Goal: Answer question/provide support

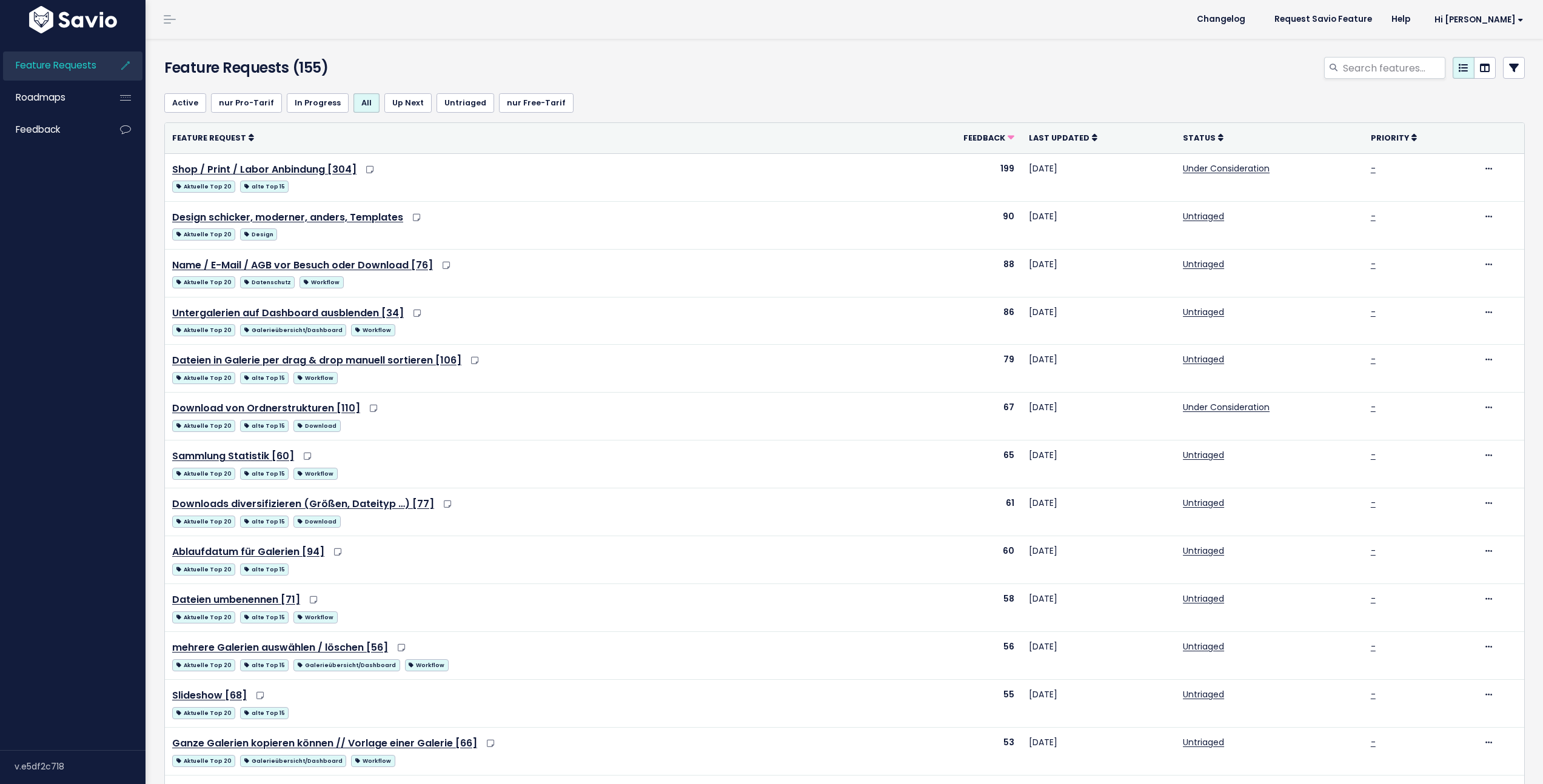
click at [1406, 56] on div "Feature Requests (155)" at bounding box center [842, 61] width 1394 height 45
click at [1405, 61] on input "search" at bounding box center [1393, 68] width 104 height 22
type input "umbenennen"
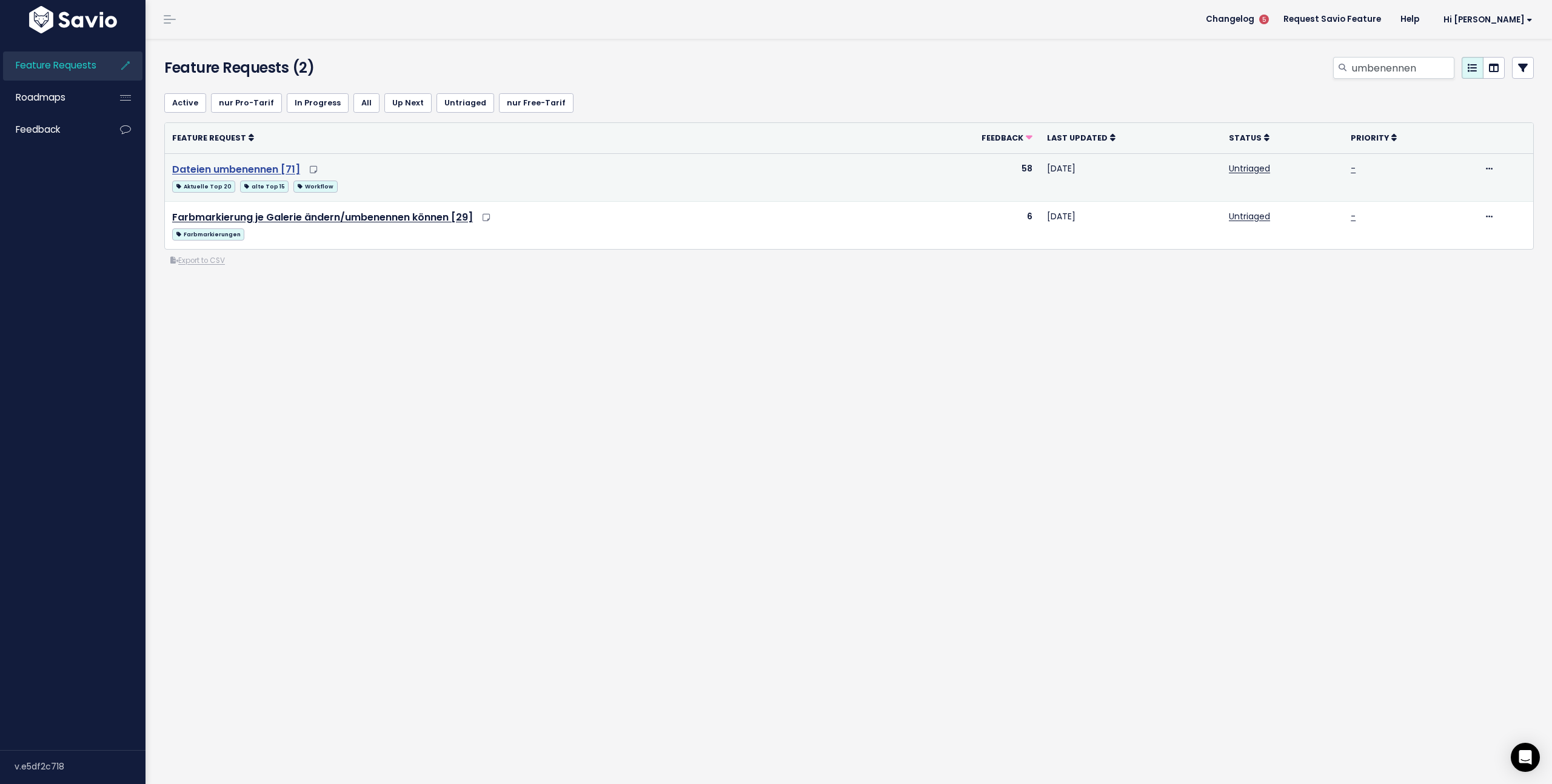
click at [251, 166] on link "Dateien umbenennen [71]" at bounding box center [236, 169] width 128 height 14
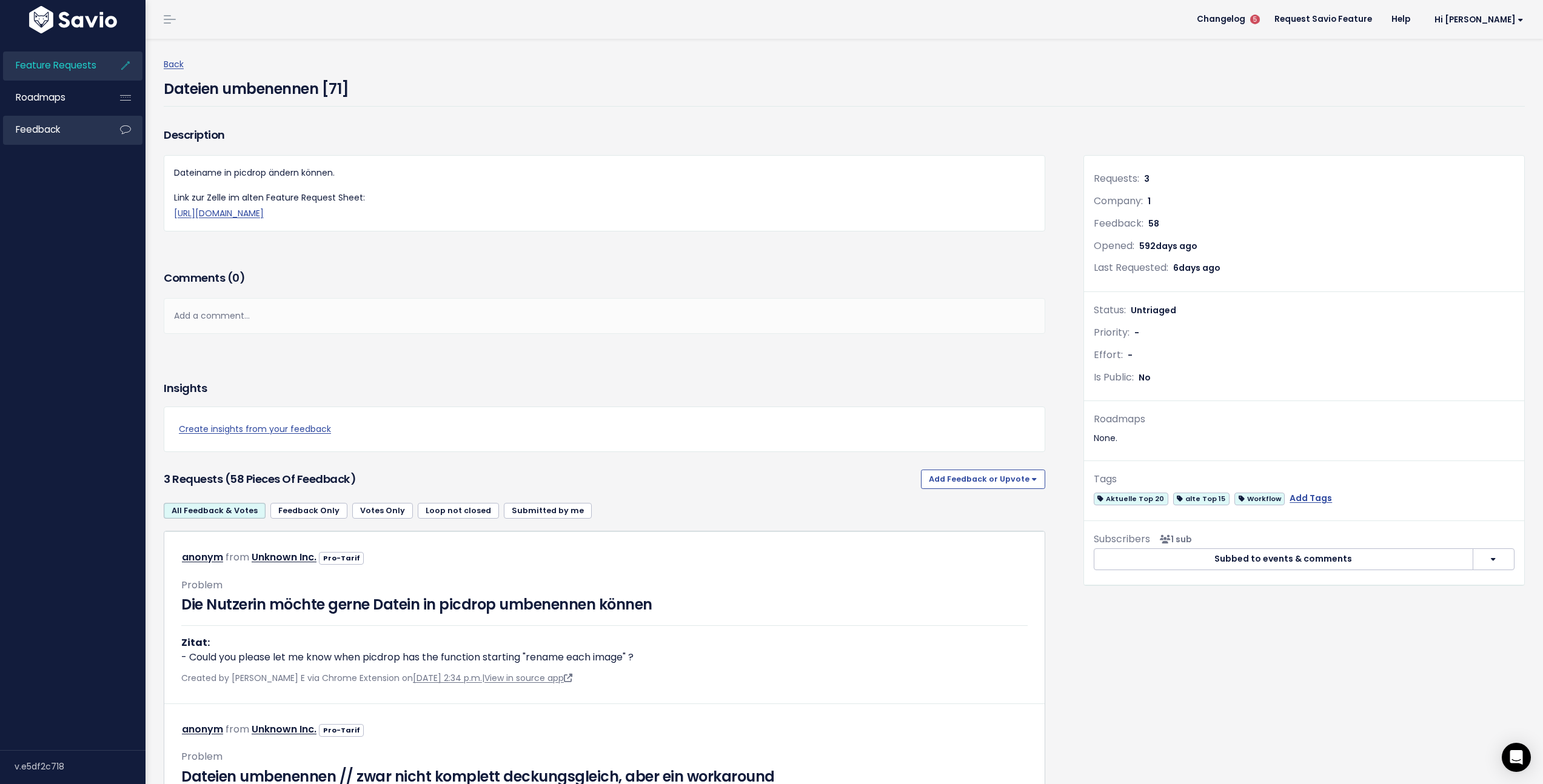
click at [72, 134] on link "Feedback" at bounding box center [52, 130] width 98 height 28
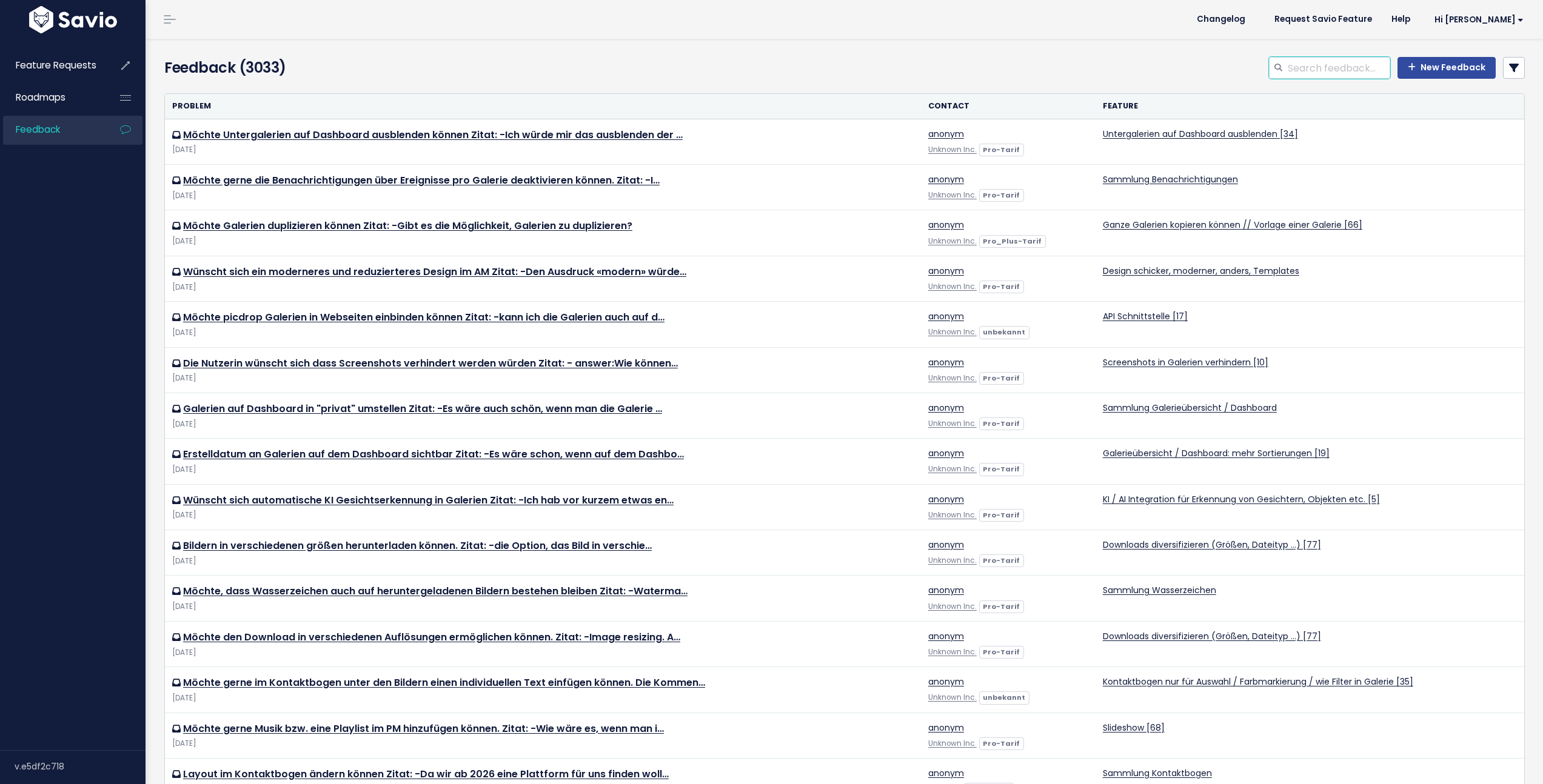
click at [1286, 69] on input "search" at bounding box center [1338, 68] width 104 height 22
paste input "Mir kam gerade eine kurze Idee/Anregung, oder vielleicht auch Frage: Wie wäre e…"
type input "Mir kam gerade eine kurze Idee/Anregung, oder vielleicht auch Frage: Wie wäre e…"
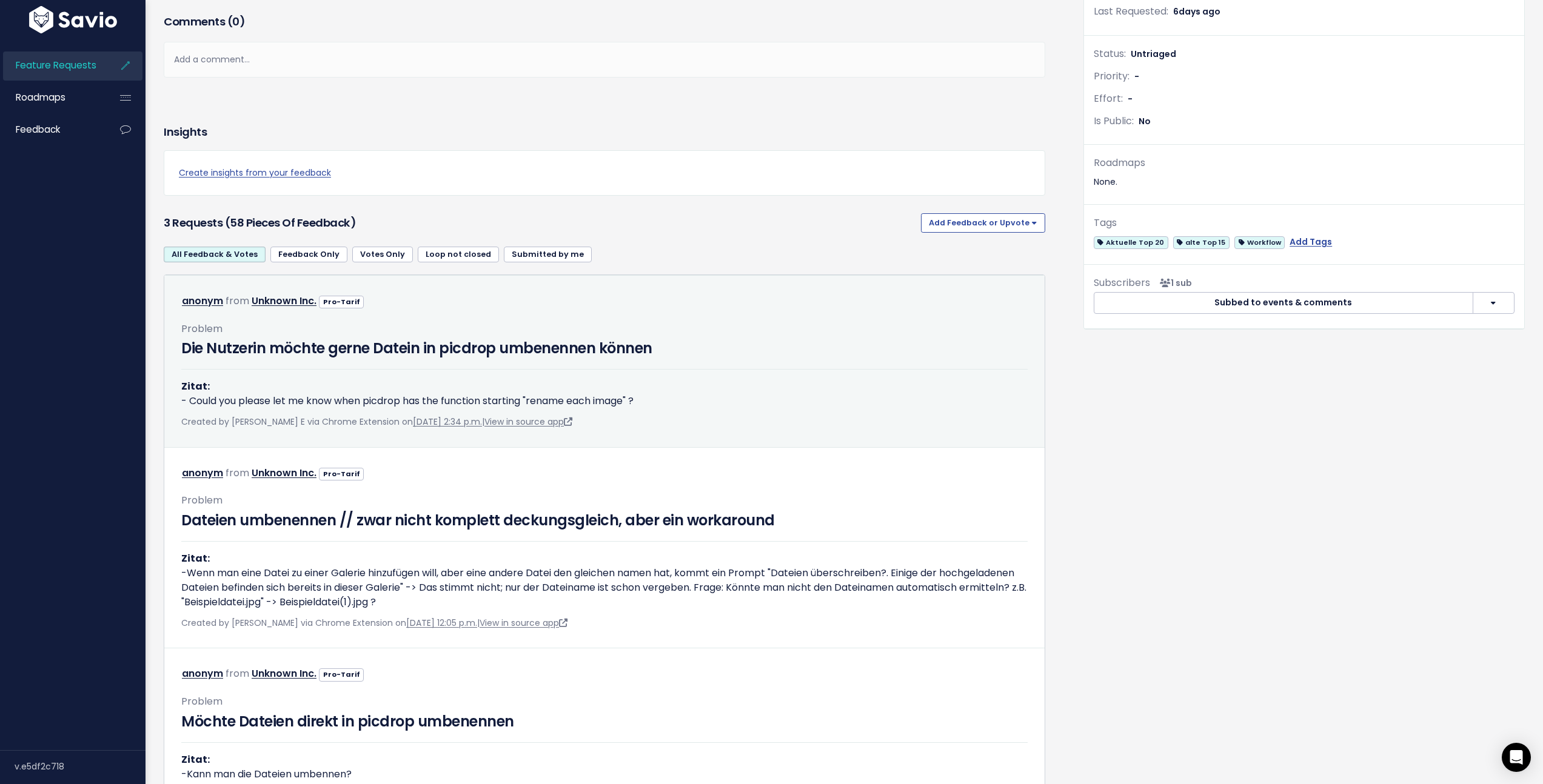
scroll to position [246, 0]
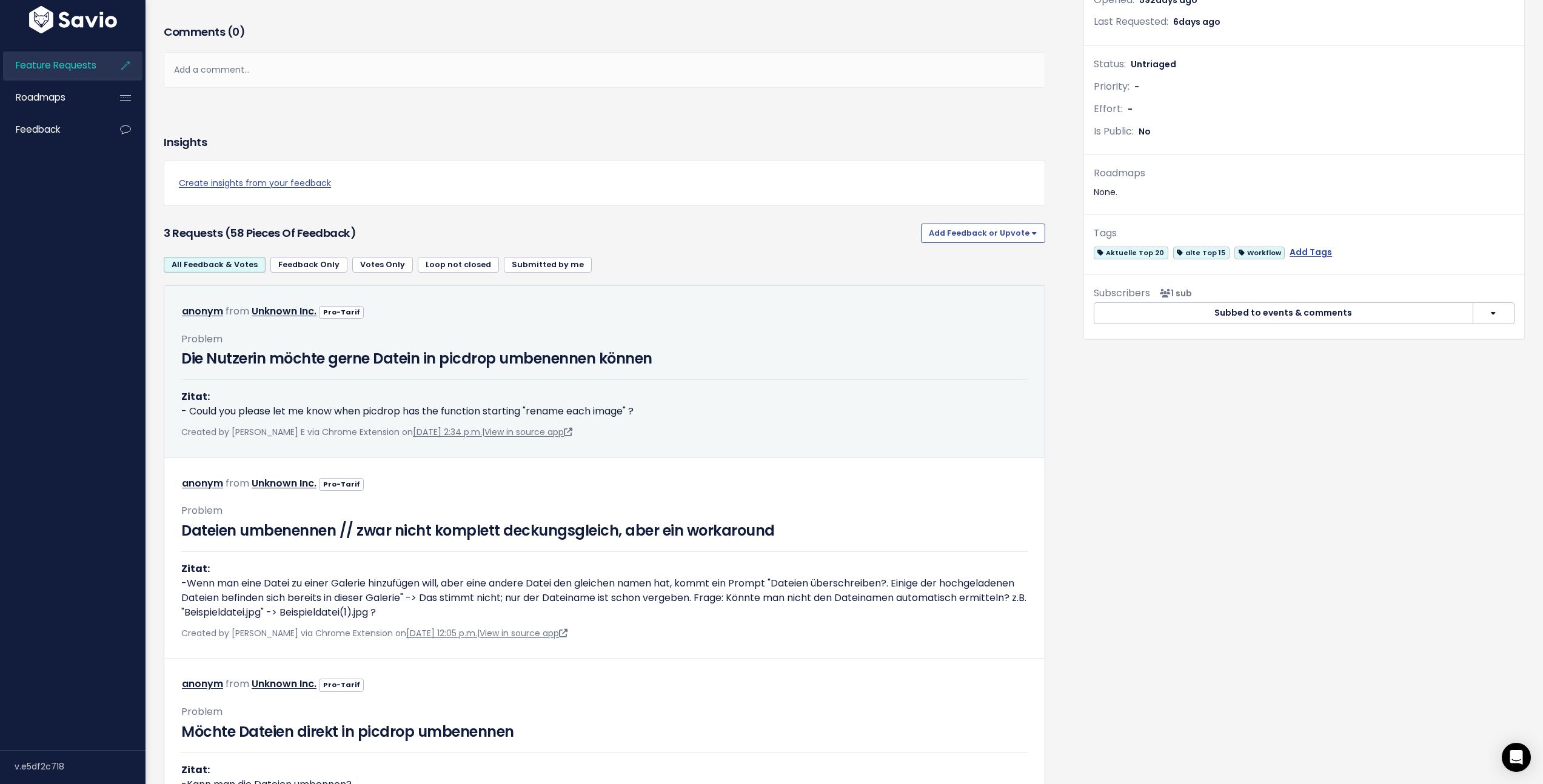
click at [927, 324] on div "Problem Die Nutzerin möchte gerne Datein in picdrop umbenennen können Zitat: - …" at bounding box center [604, 370] width 846 height 98
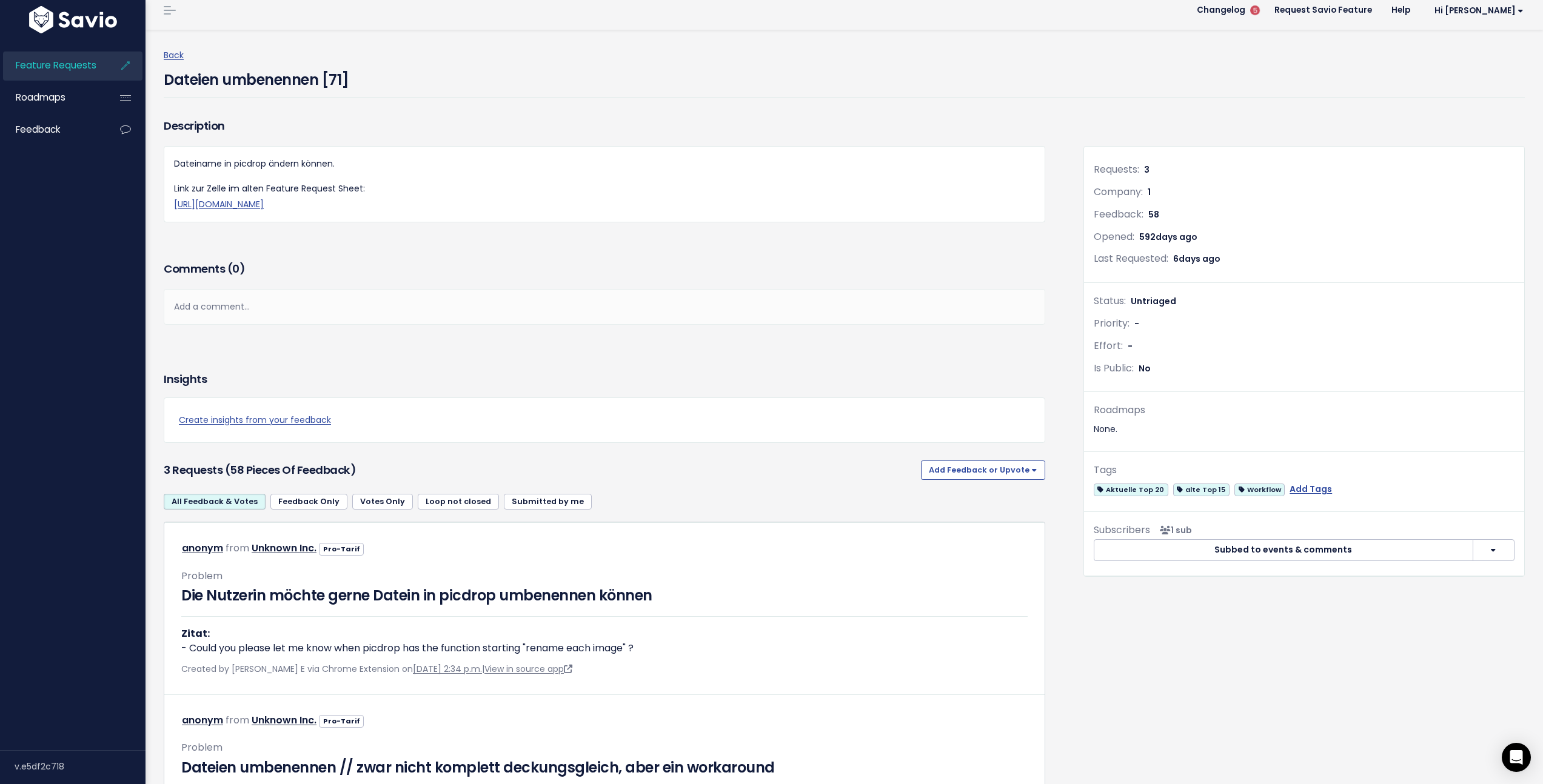
scroll to position [0, 0]
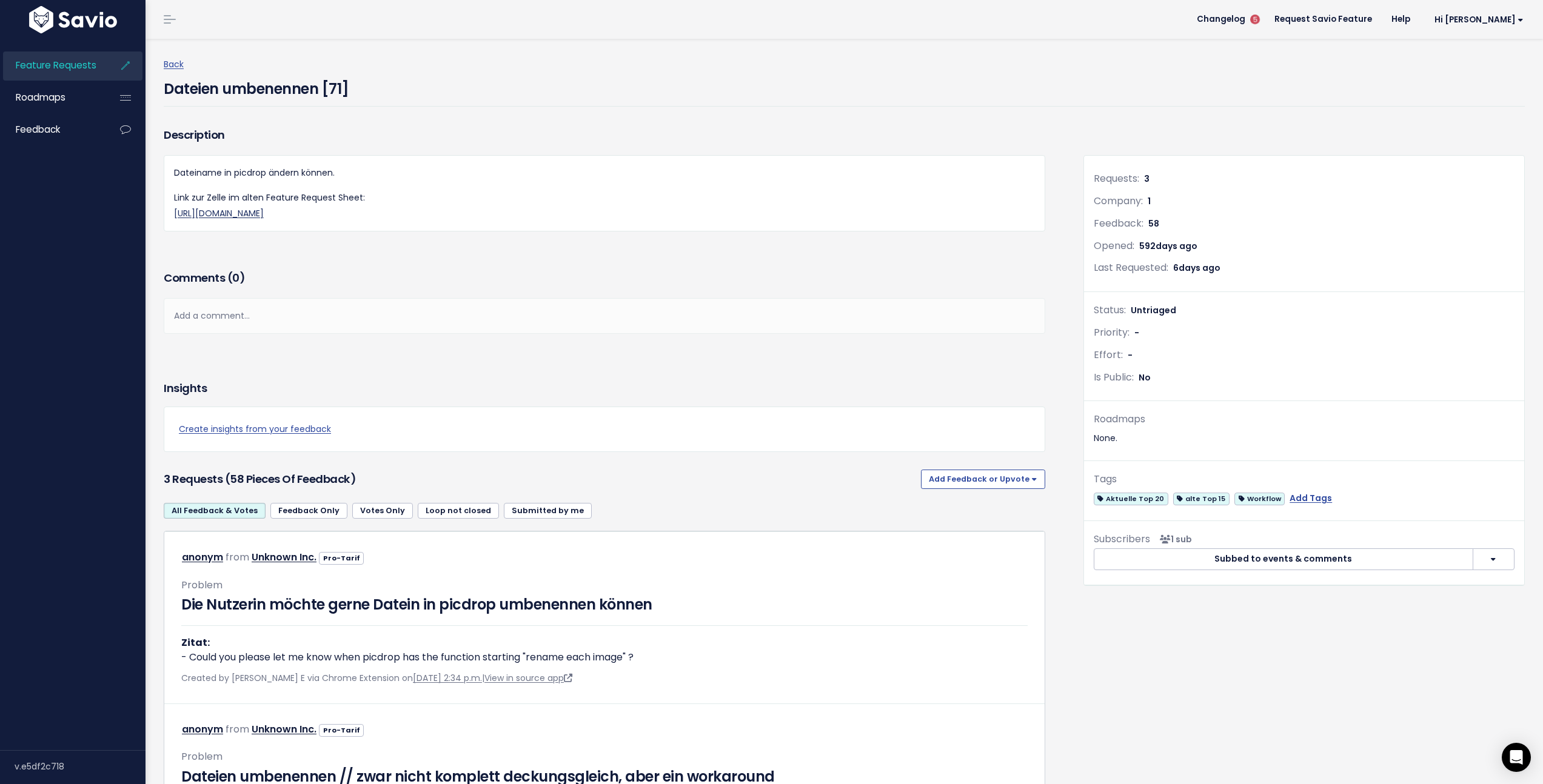
click at [264, 214] on link "[URL][DOMAIN_NAME]" at bounding box center [219, 214] width 90 height 12
